Goal: Task Accomplishment & Management: Manage account settings

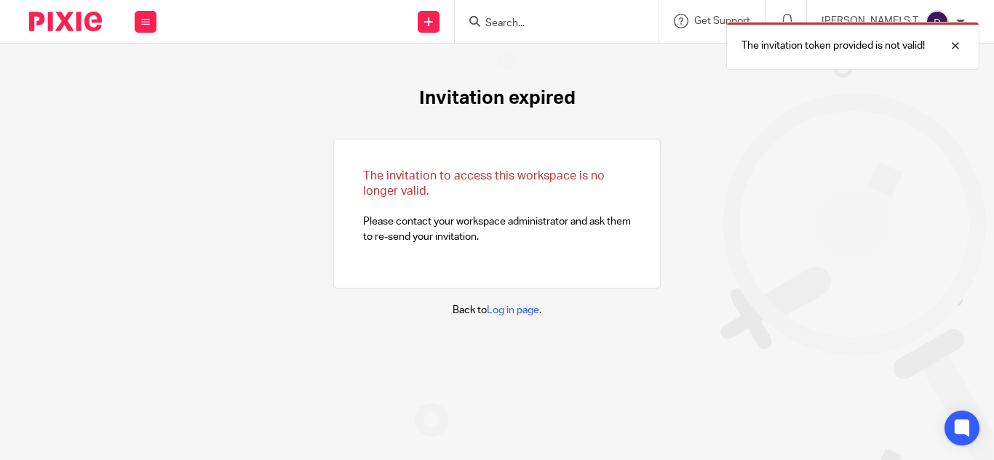
click at [936, 14] on img at bounding box center [936, 21] width 23 height 23
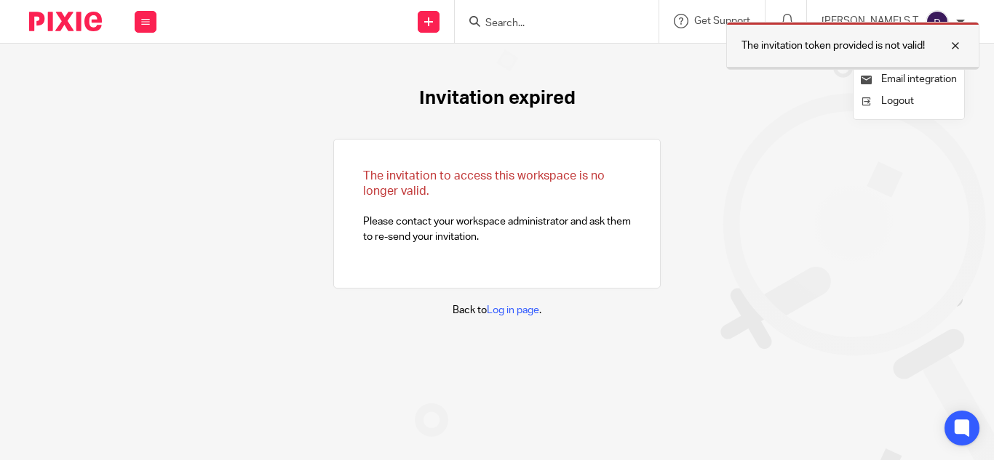
click at [954, 49] on div at bounding box center [943, 45] width 39 height 17
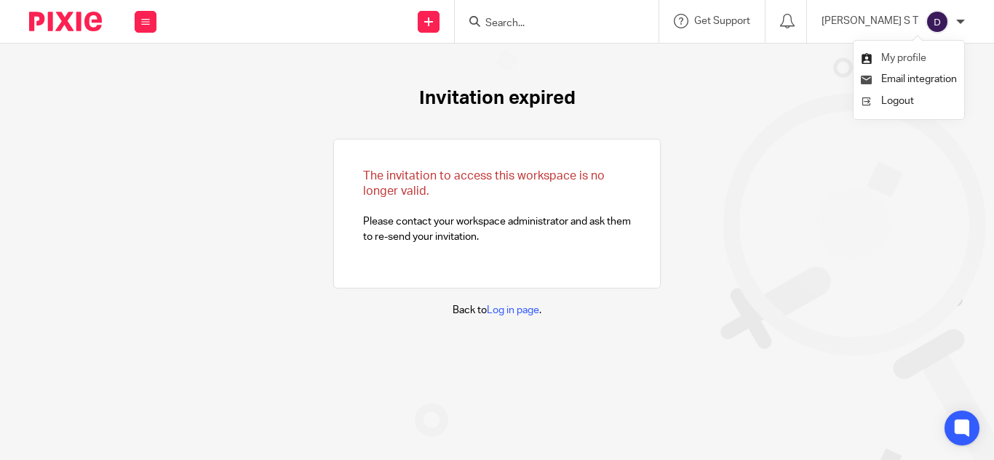
click at [911, 58] on span "My profile" at bounding box center [903, 58] width 45 height 10
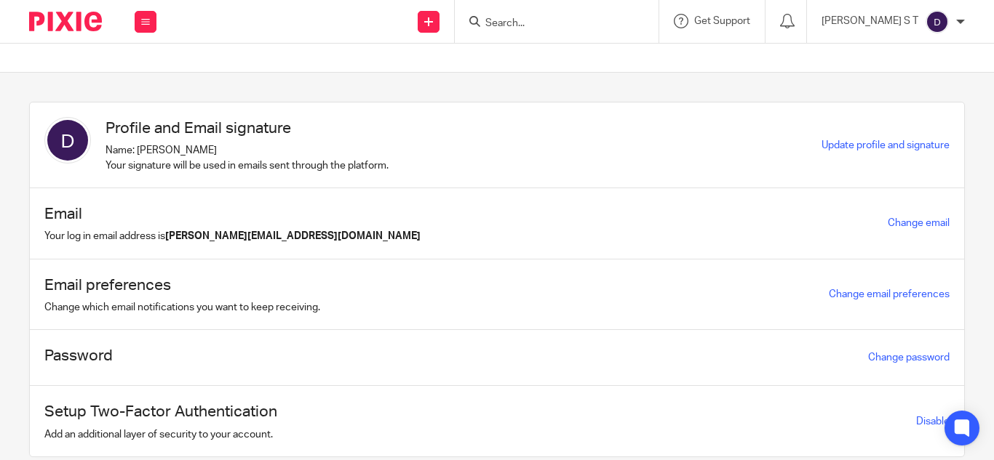
click at [961, 12] on div "[PERSON_NAME] S T" at bounding box center [892, 21] width 143 height 23
click at [914, 79] on span "Email integration" at bounding box center [919, 79] width 76 height 10
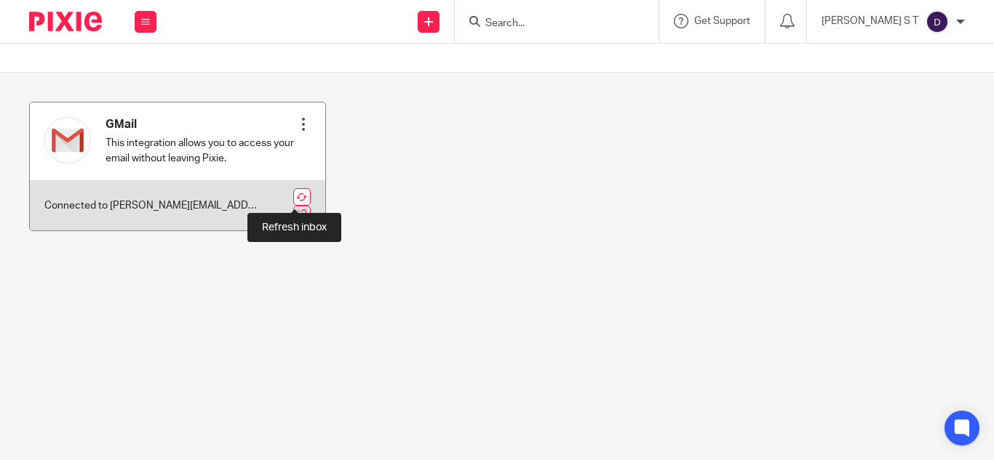
click at [297, 198] on link at bounding box center [301, 196] width 17 height 17
click at [296, 124] on div at bounding box center [303, 124] width 15 height 15
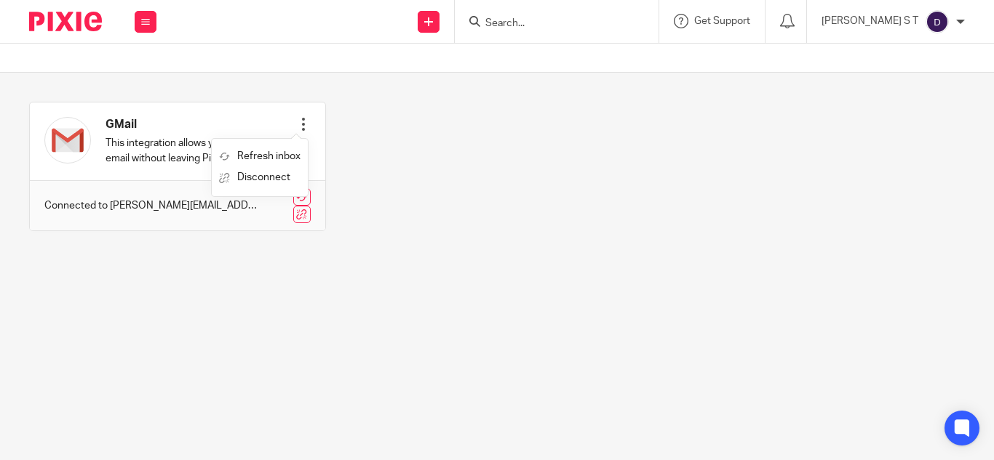
click at [175, 293] on main "GMail This integration allows you to access your email without leaving Pixie. R…" at bounding box center [497, 230] width 994 height 460
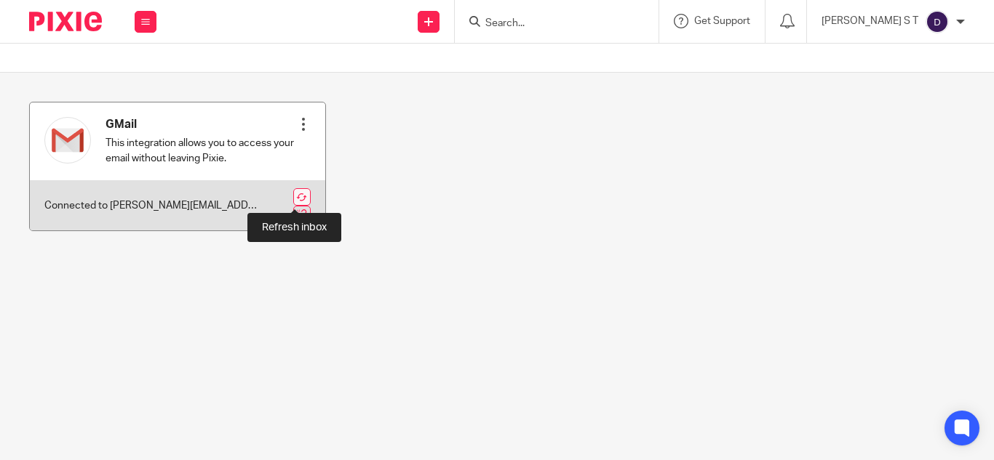
click at [293, 192] on link at bounding box center [301, 196] width 17 height 17
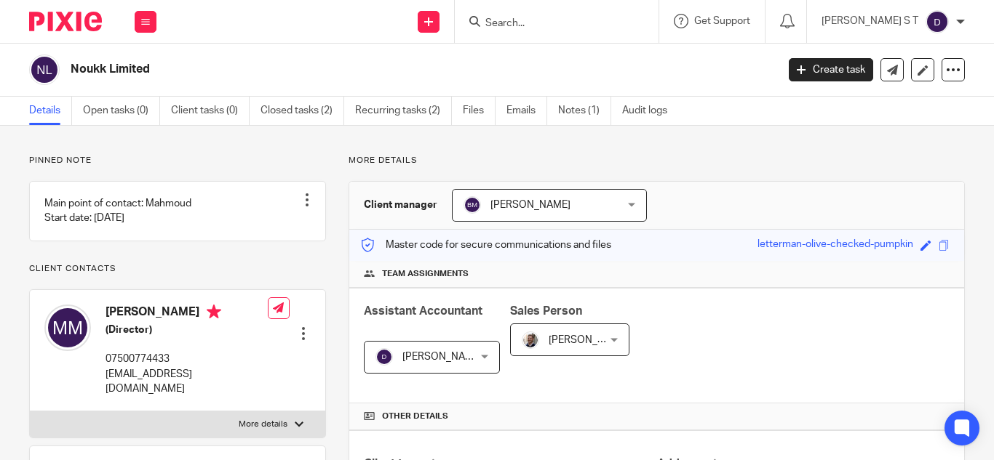
scroll to position [480, 0]
